Goal: Task Accomplishment & Management: Manage account settings

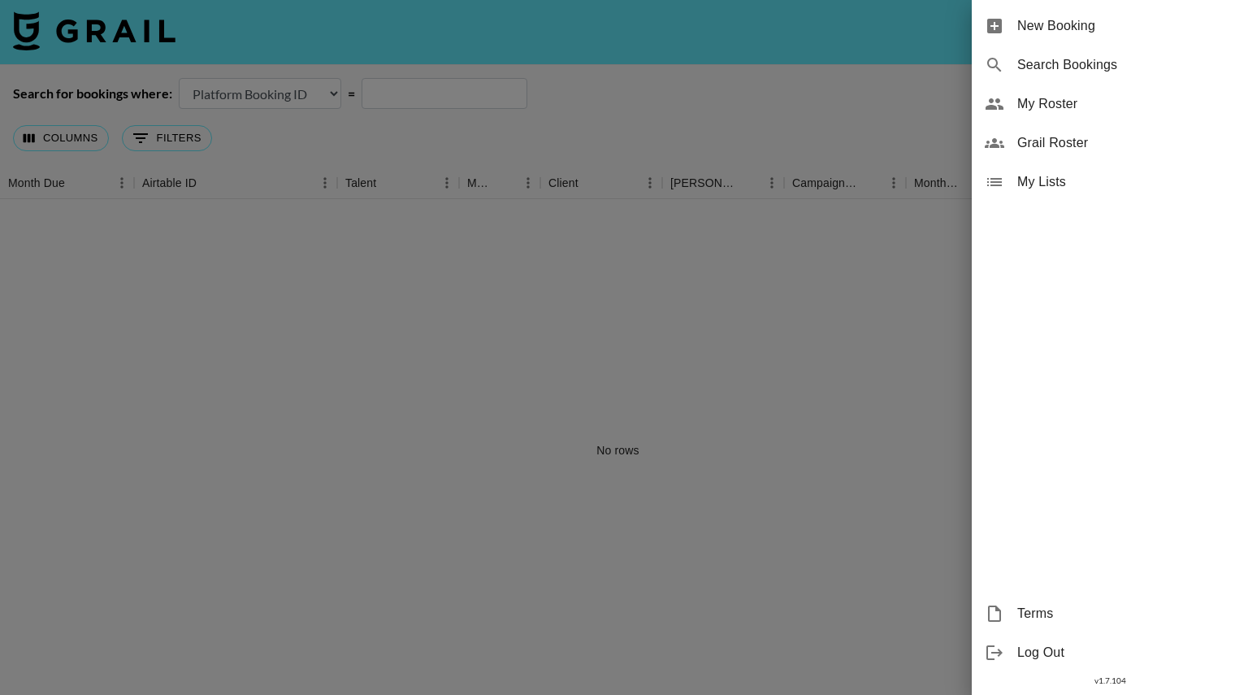
select select "id"
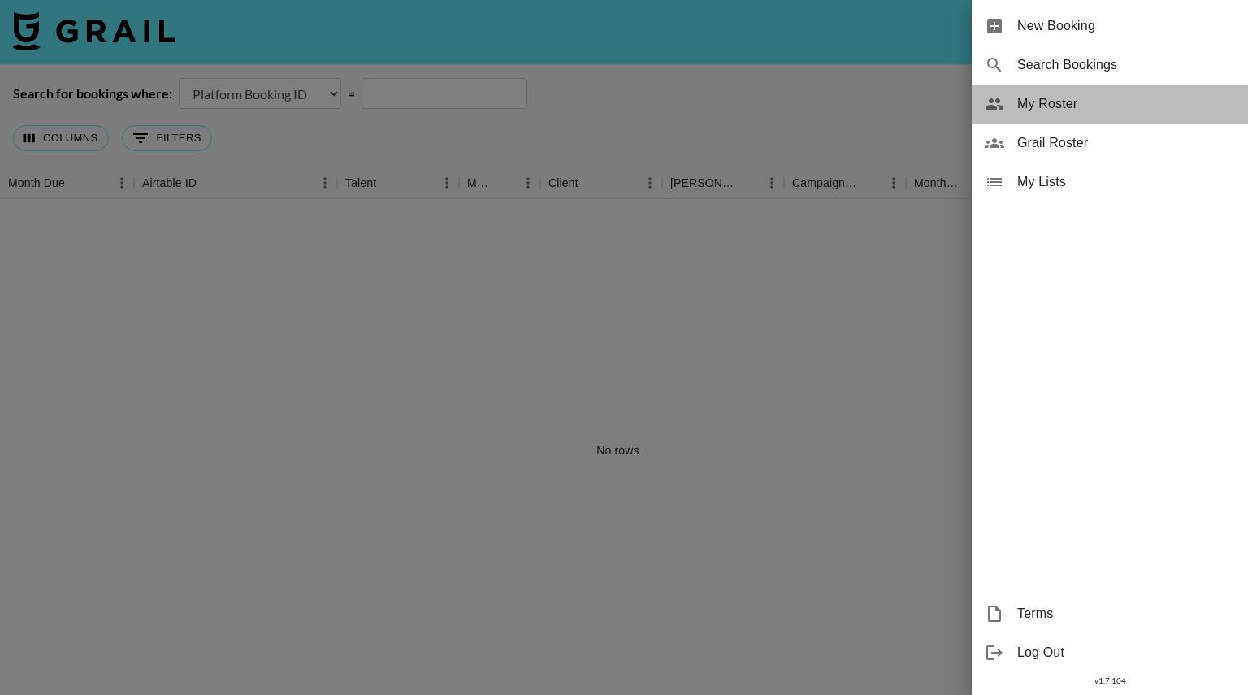
click at [1066, 97] on span "My Roster" at bounding box center [1126, 104] width 218 height 20
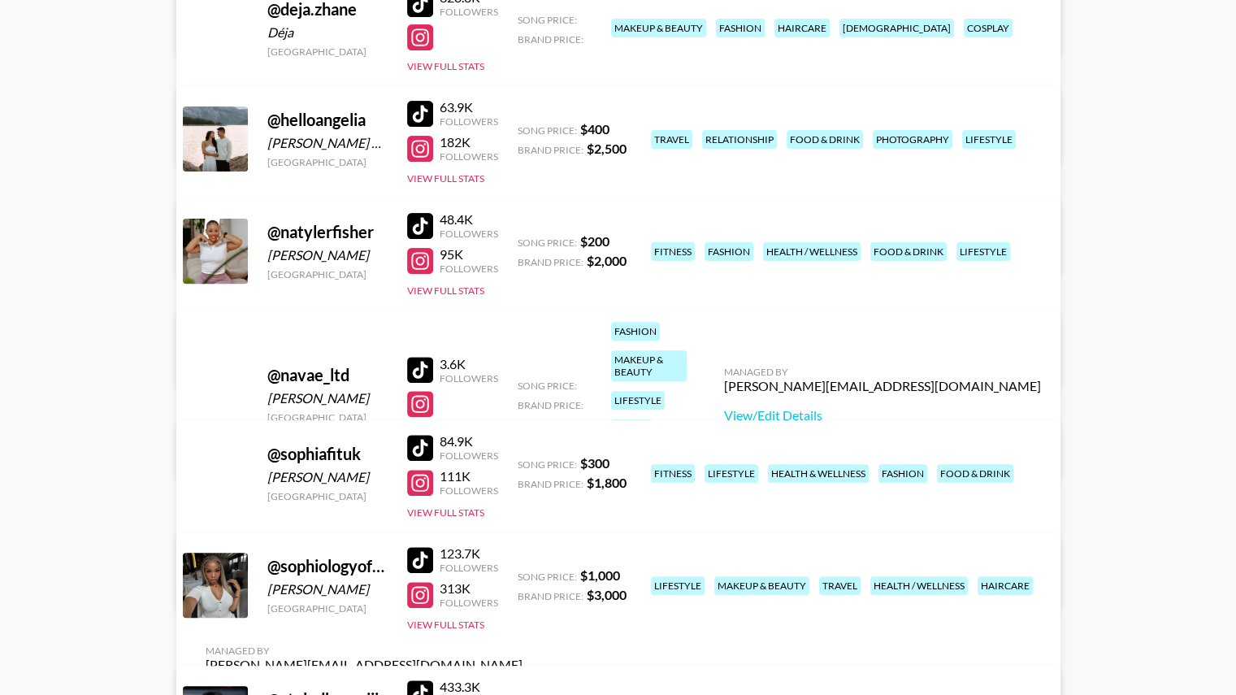
scroll to position [496, 0]
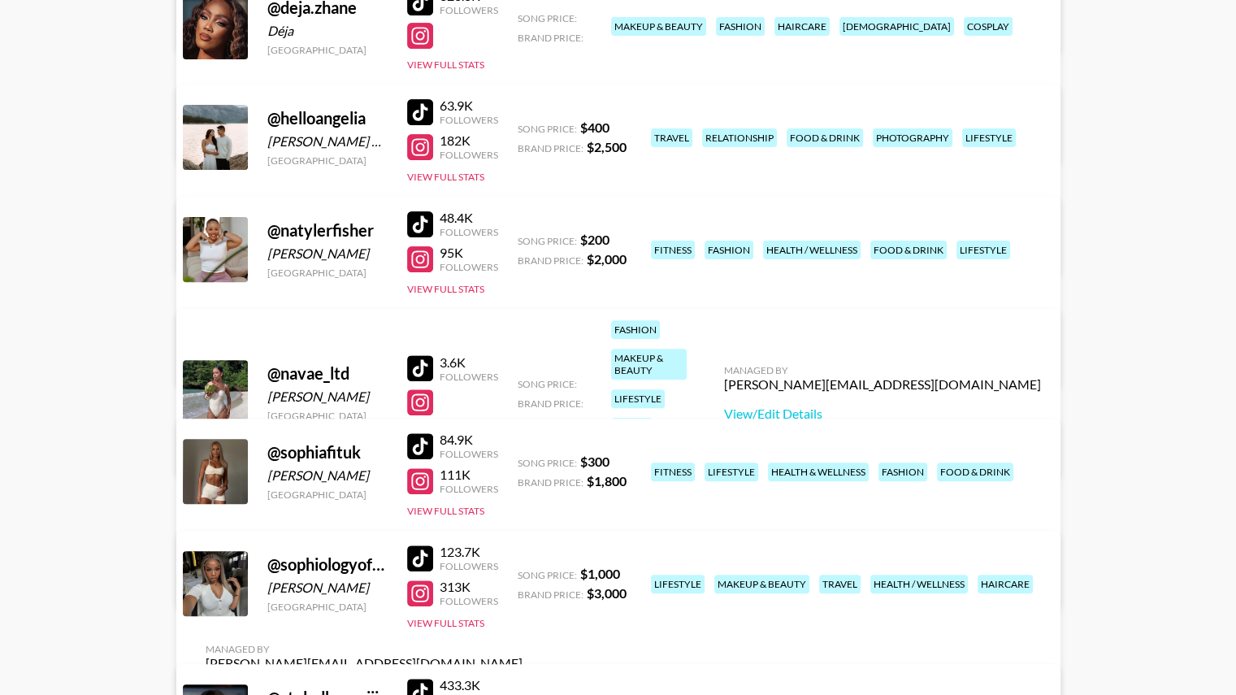
click at [457, 437] on div "84.9K" at bounding box center [469, 439] width 59 height 16
click at [522, 572] on link "View/Edit Details" at bounding box center [364, 580] width 317 height 16
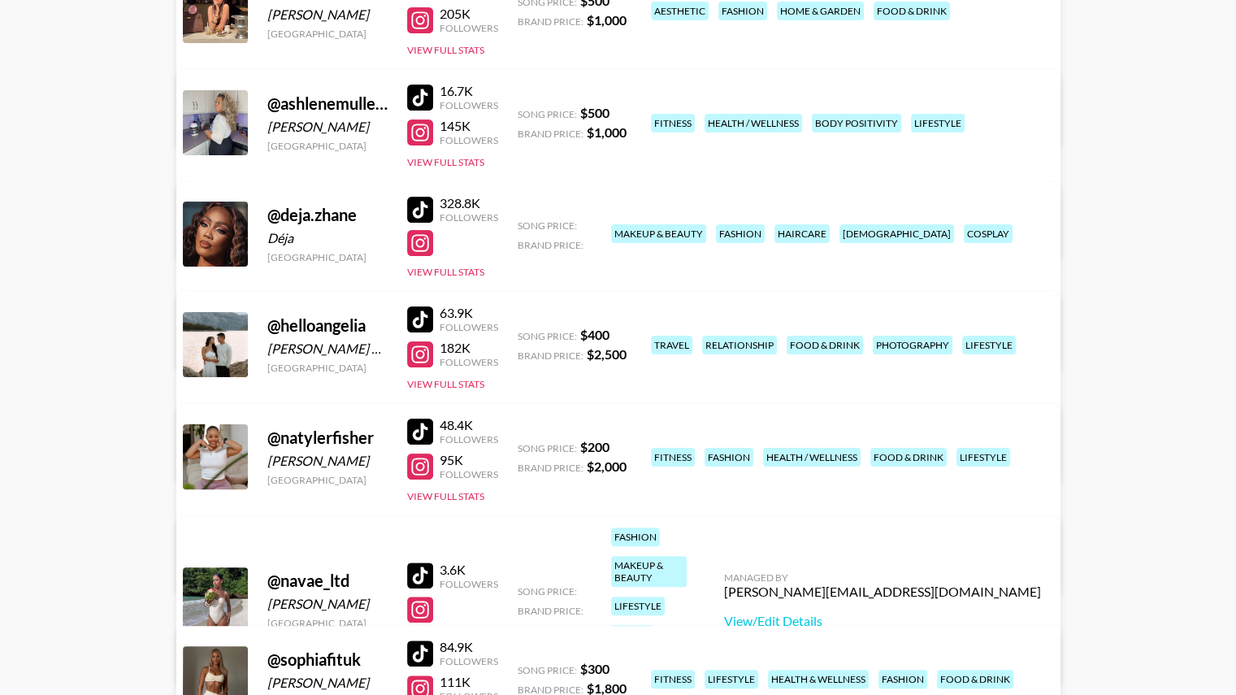
scroll to position [286, 0]
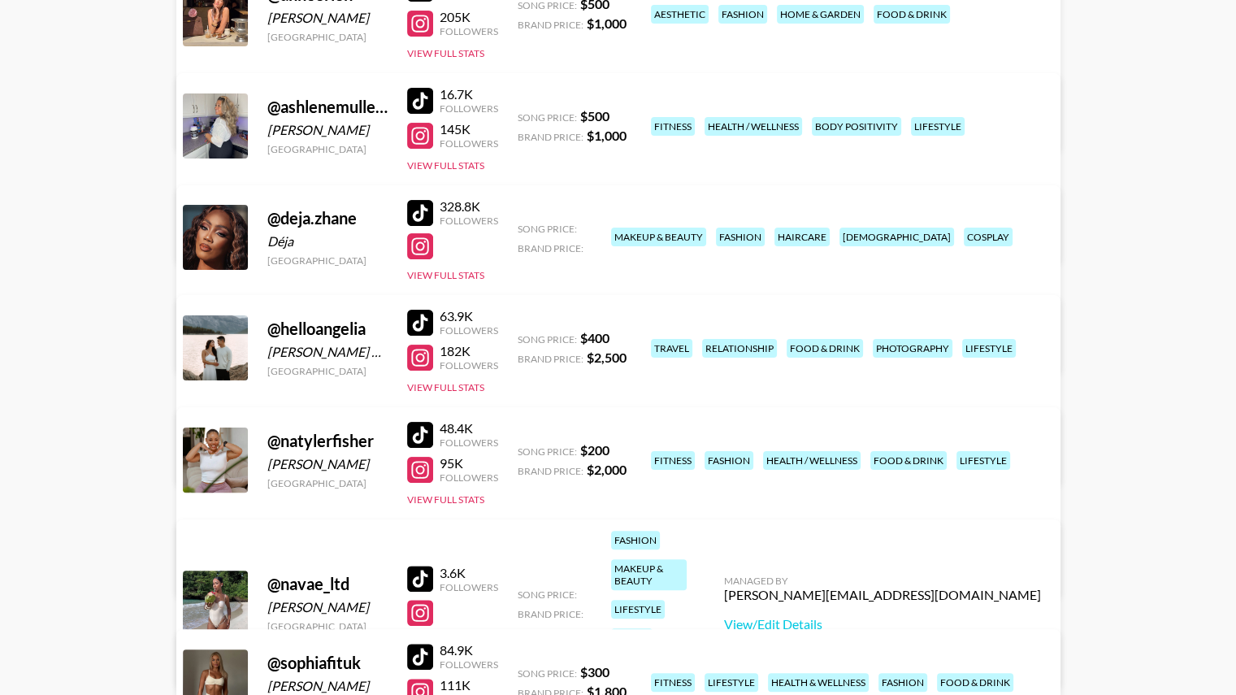
click at [522, 336] on link "View/Edit Details" at bounding box center [364, 344] width 317 height 16
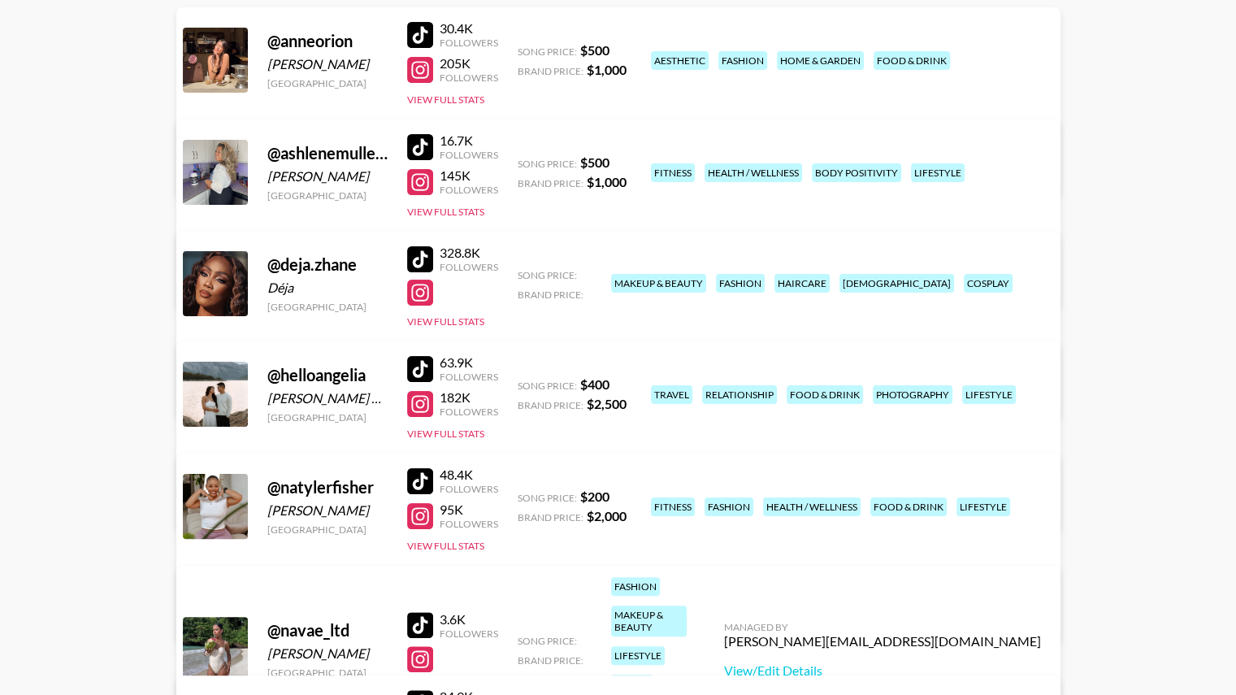
scroll to position [241, 0]
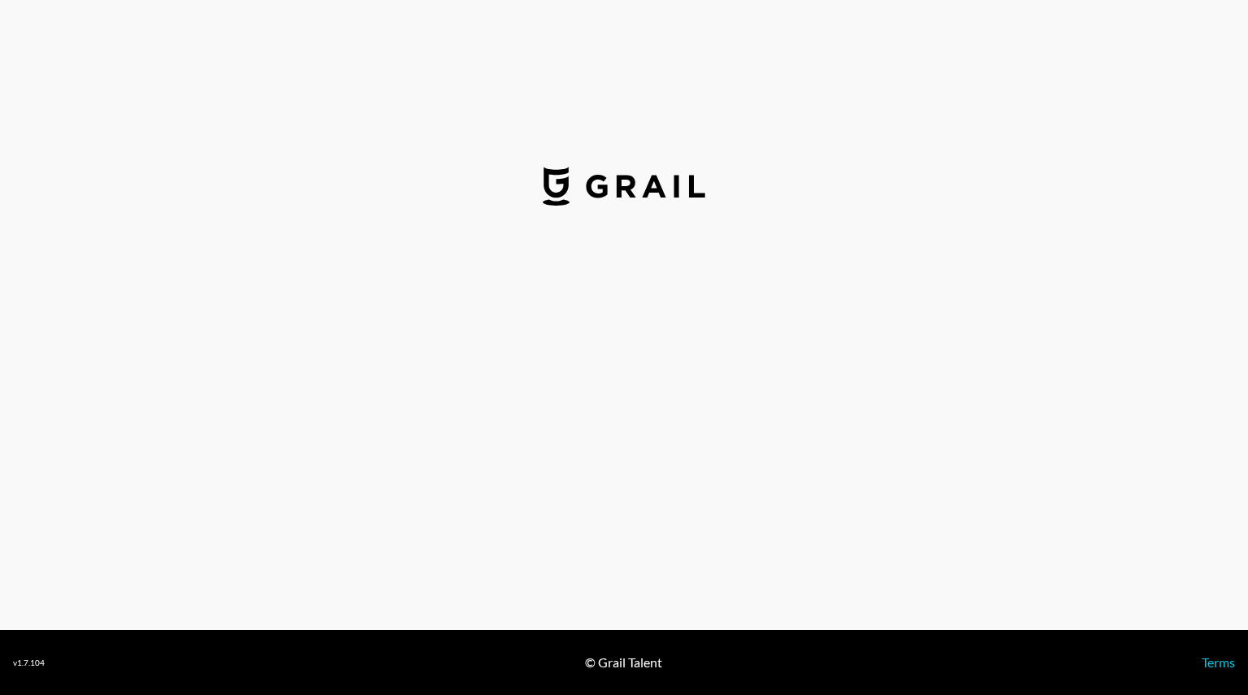
select select "USD"
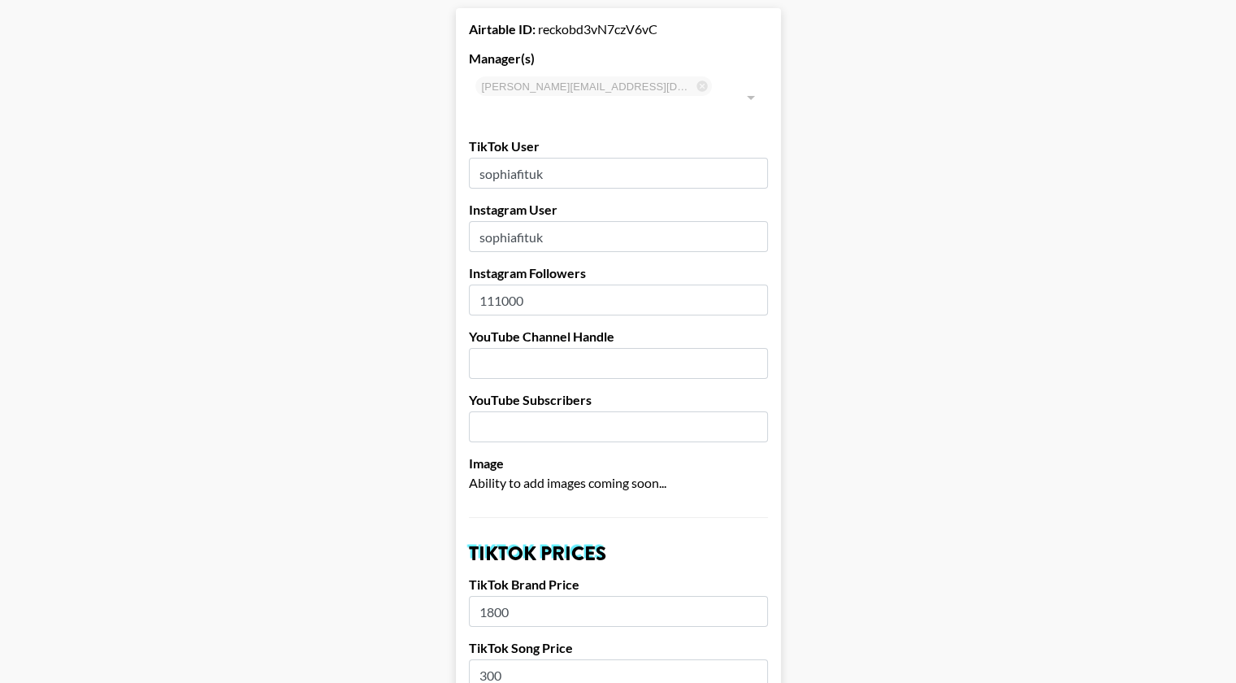
scroll to position [78, 0]
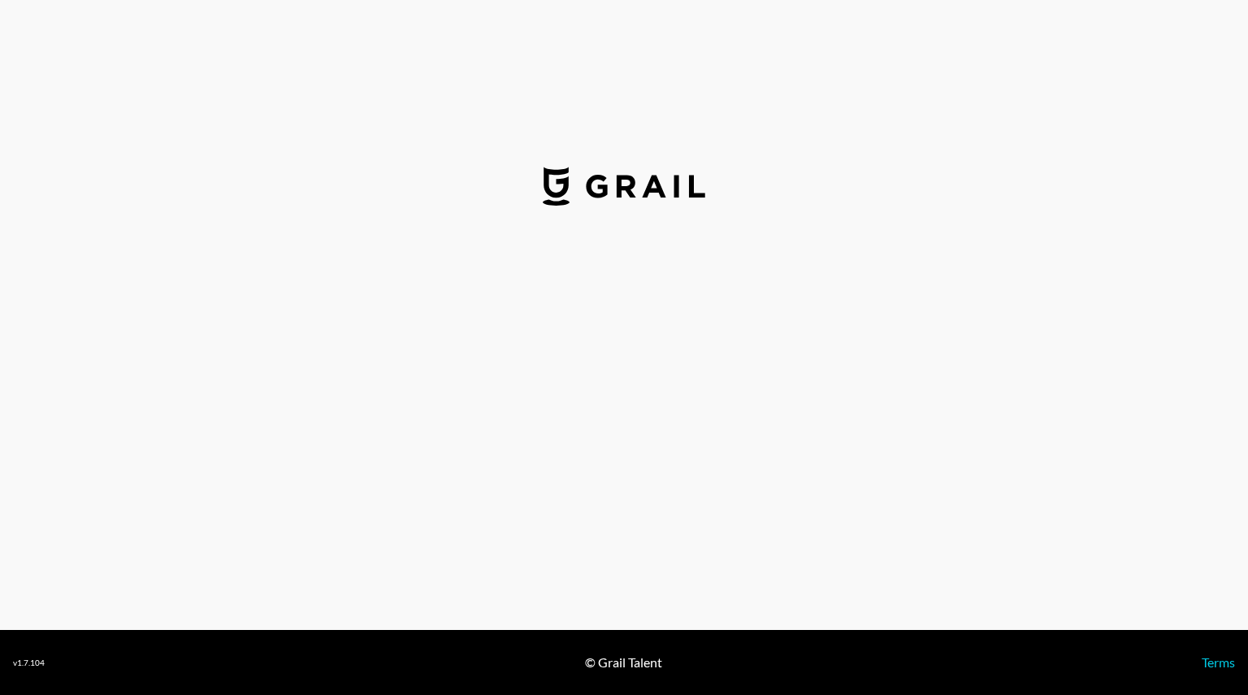
select select "USD"
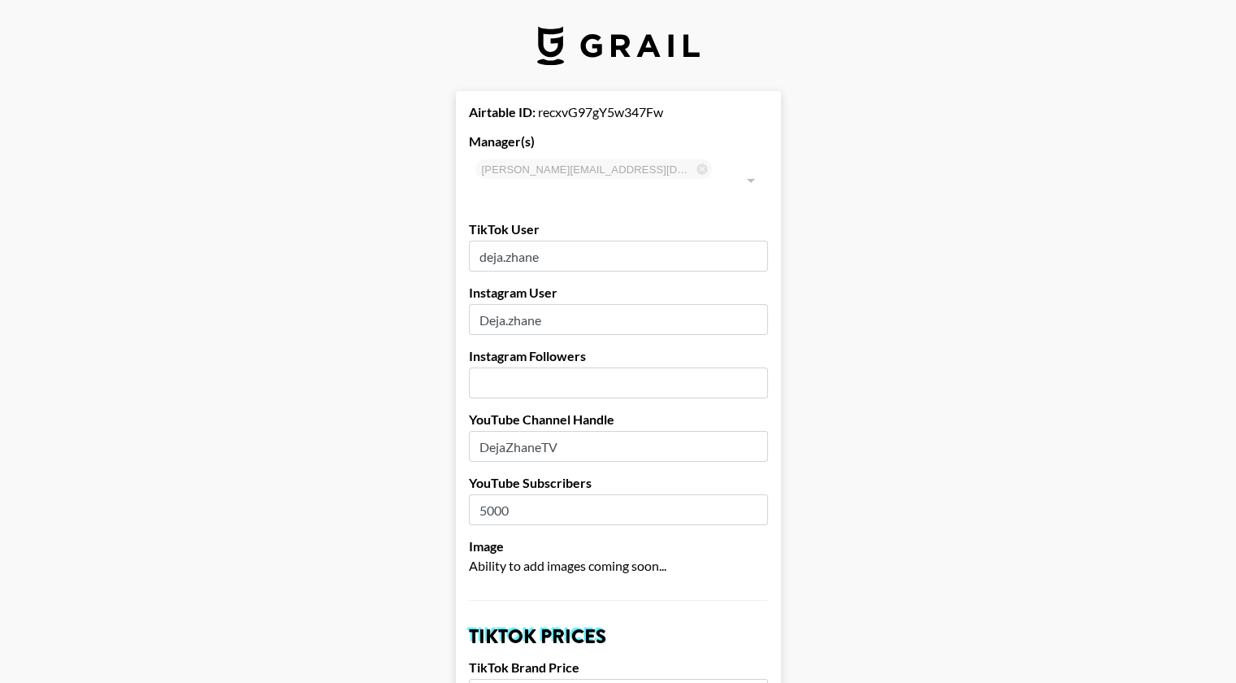
click at [525, 369] on input "number" at bounding box center [618, 382] width 299 height 31
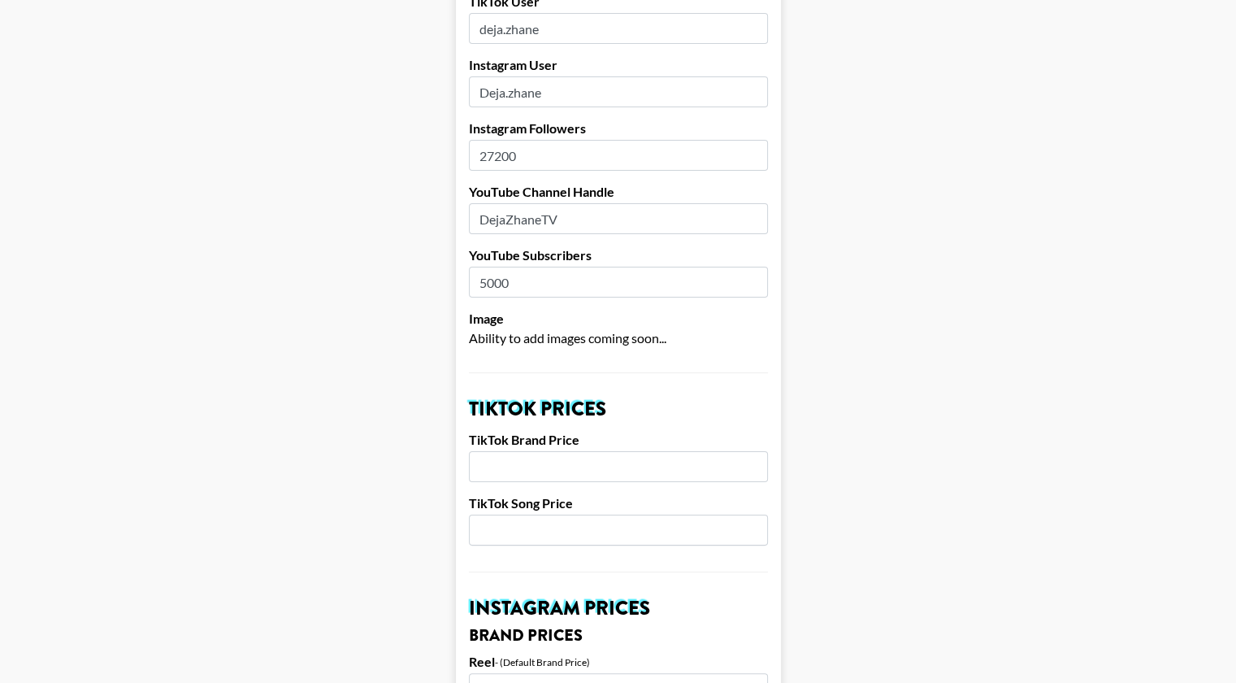
scroll to position [230, 8]
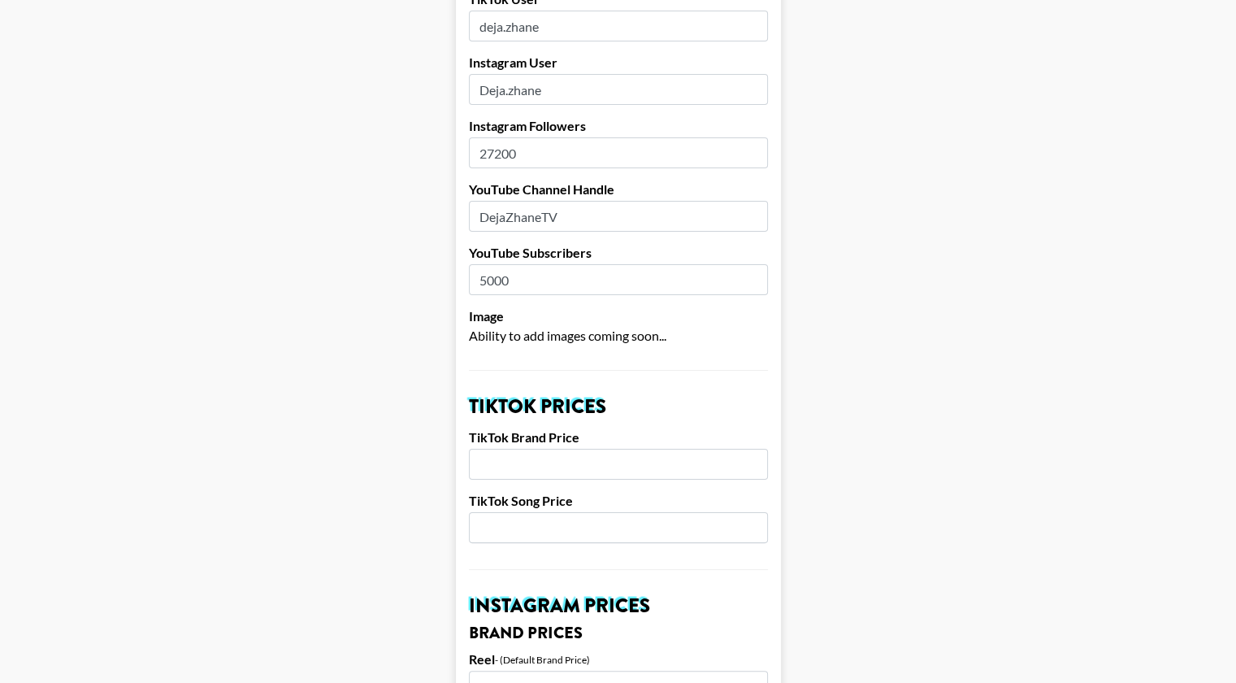
type input "27200"
click at [503, 449] on input "number" at bounding box center [618, 464] width 299 height 31
type input "4000"
click at [492, 512] on input "number" at bounding box center [618, 527] width 299 height 31
type input "500"
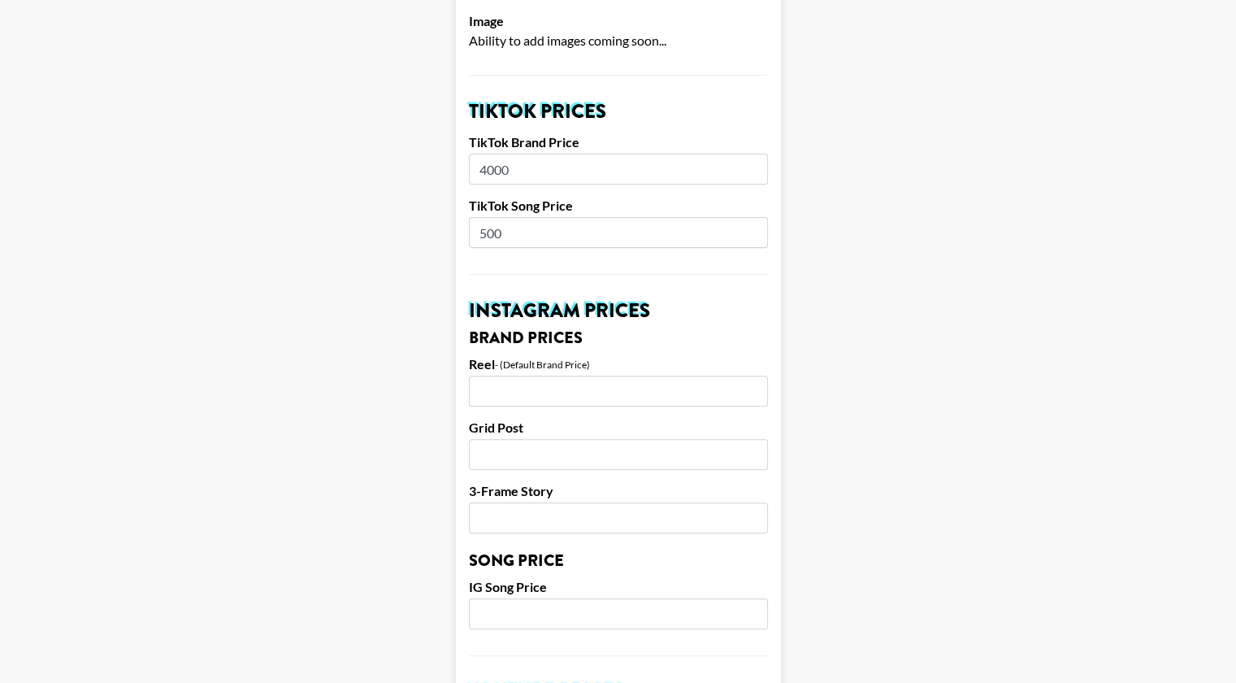
scroll to position [531, 8]
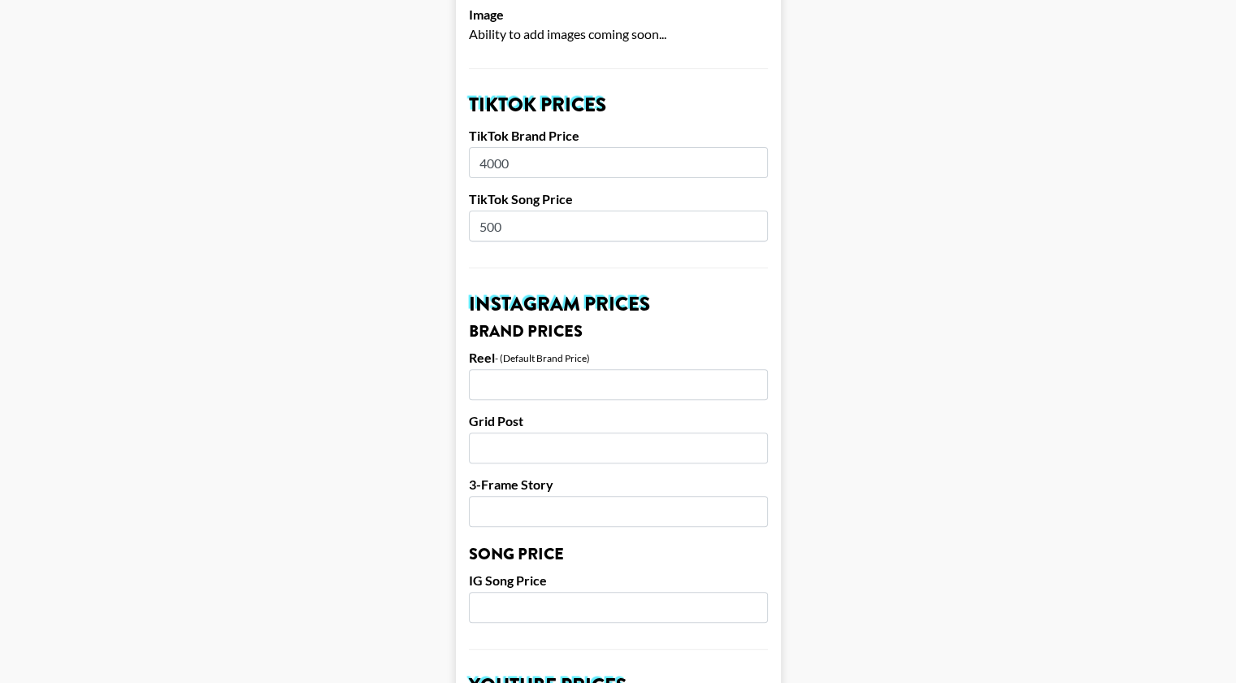
click at [535, 369] on input "number" at bounding box center [618, 384] width 299 height 31
type input "1500"
click at [496, 432] on input "number" at bounding box center [618, 447] width 299 height 31
type input "1000"
click at [495, 496] on input "number" at bounding box center [618, 511] width 299 height 31
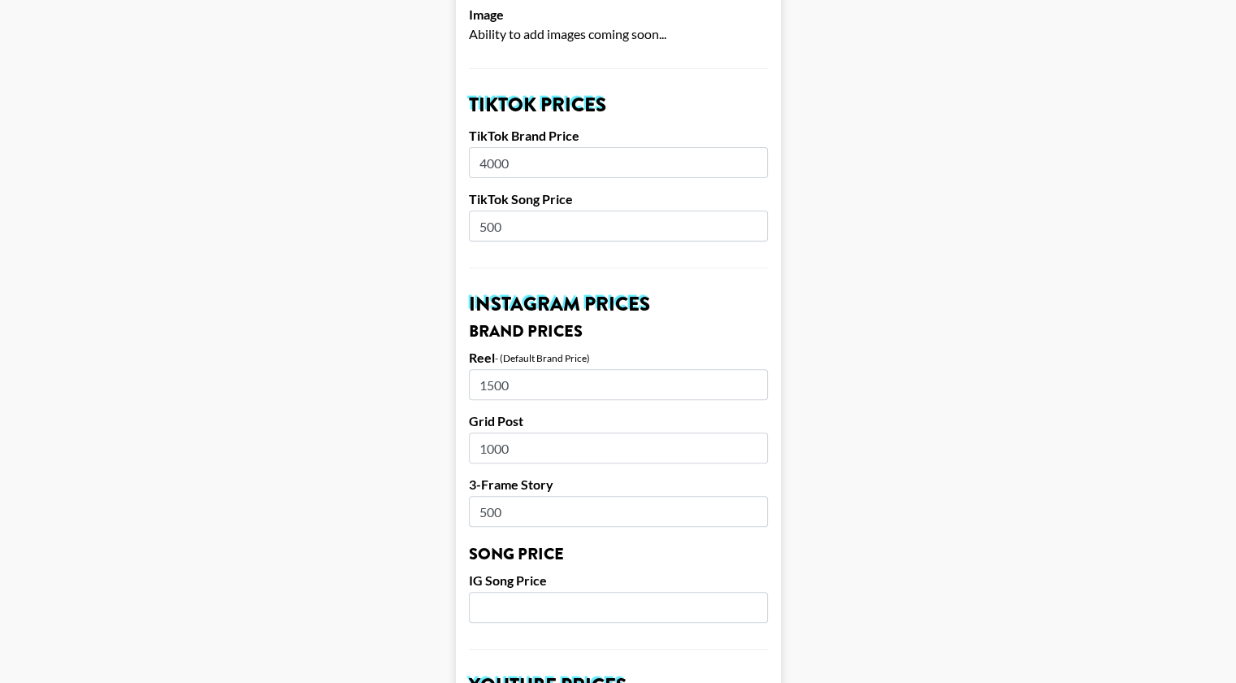
type input "500"
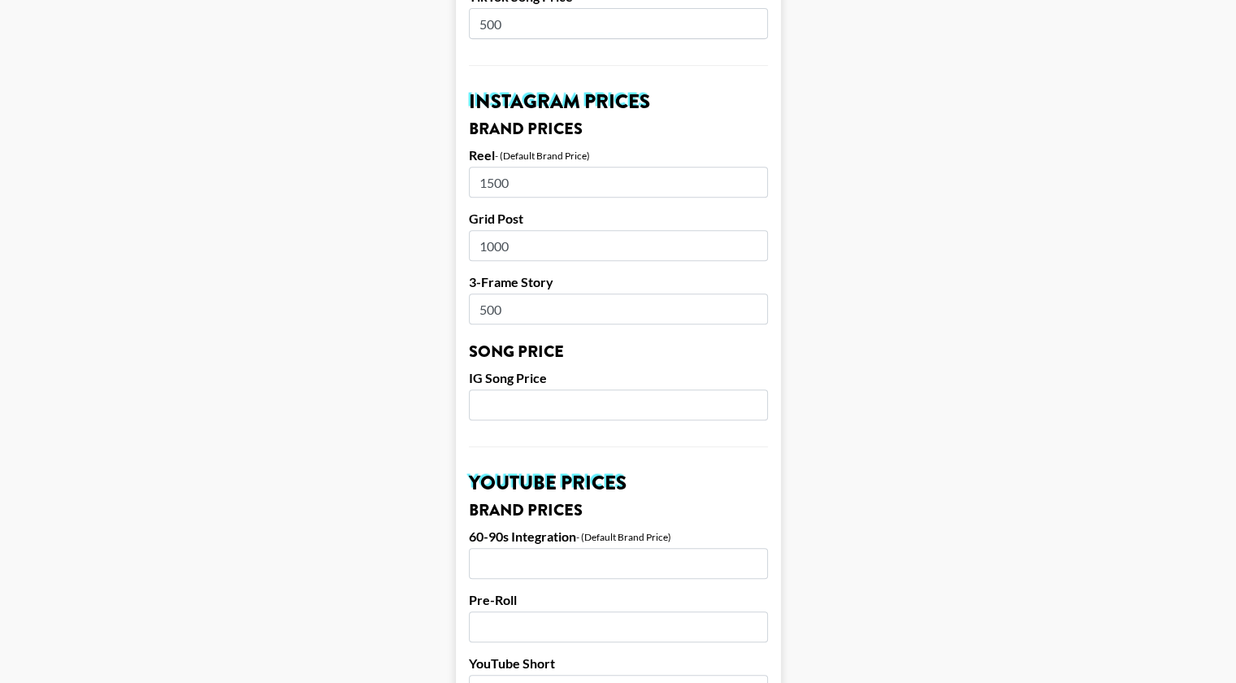
scroll to position [735, 8]
click at [531, 388] on input "number" at bounding box center [618, 403] width 299 height 31
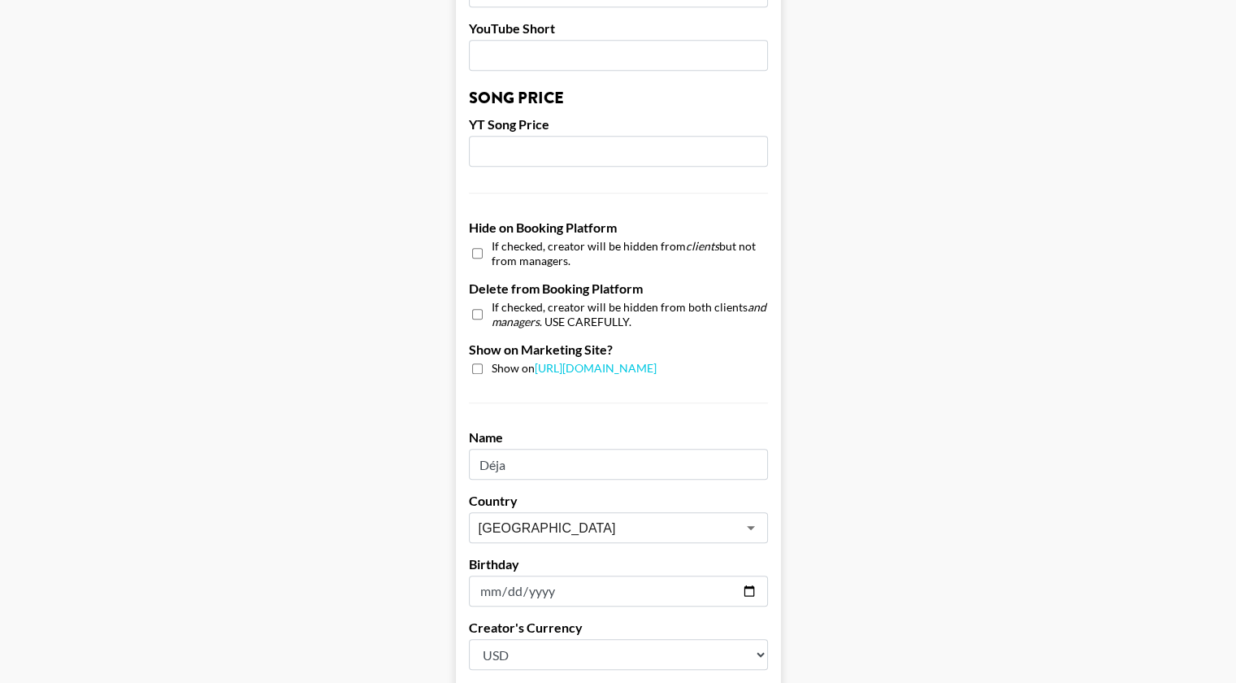
scroll to position [1521, 8]
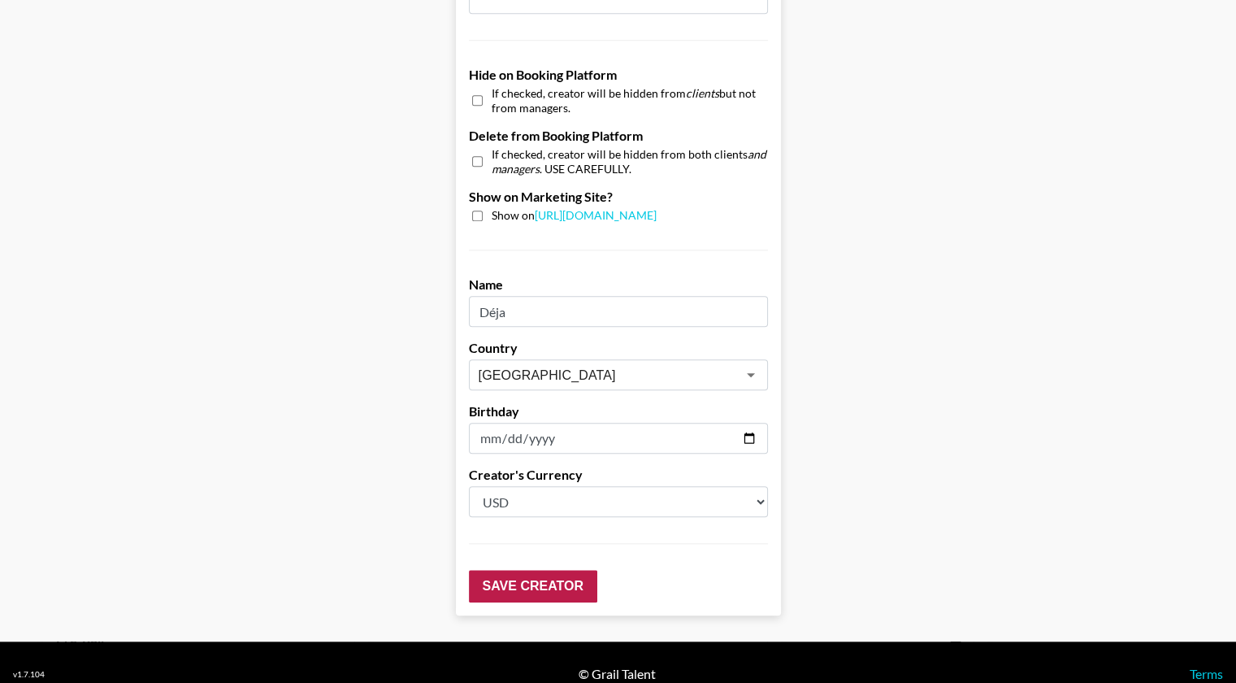
type input "1000"
click at [533, 570] on input "Save Creator" at bounding box center [533, 586] width 128 height 33
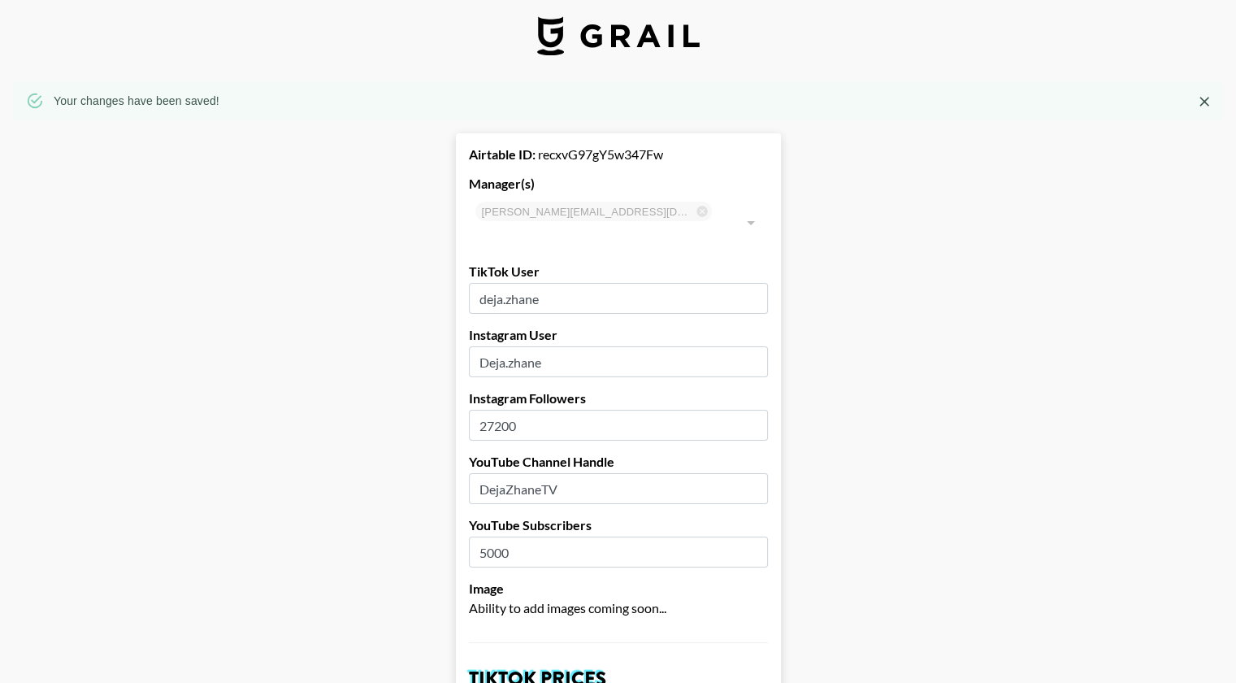
scroll to position [0, 8]
